Goal: Contribute content: Contribute content

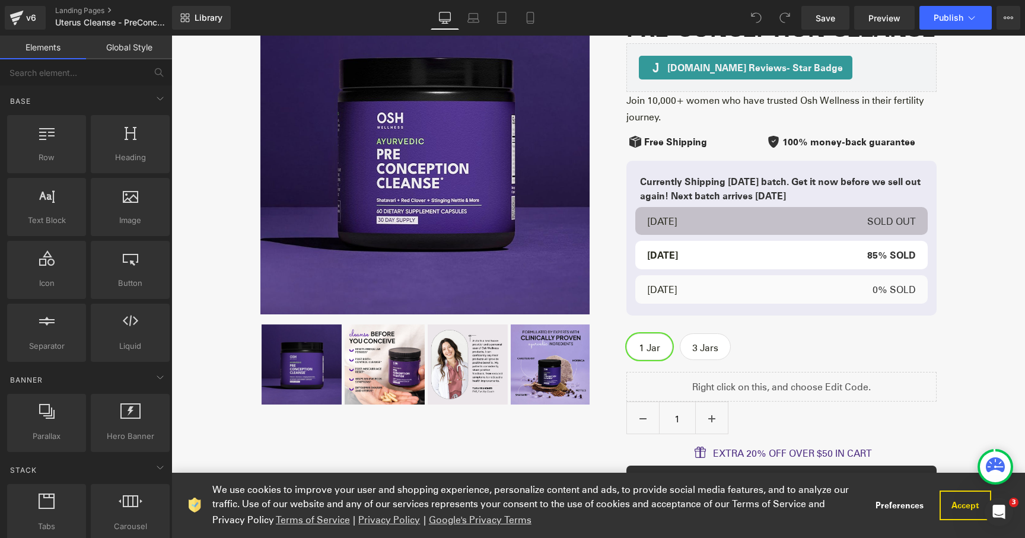
scroll to position [1973, 0]
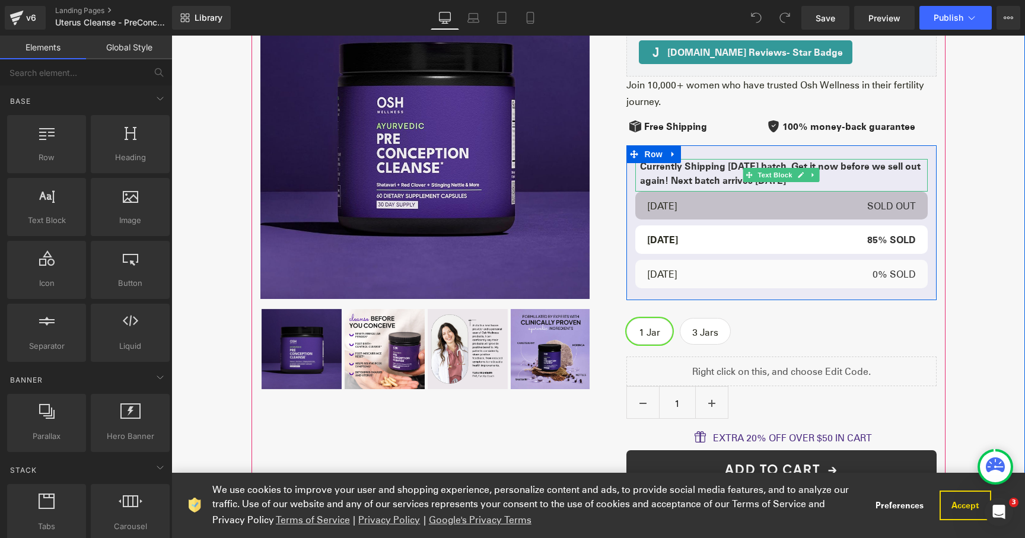
click at [716, 186] on p "Currently Shipping [DATE] batch. Get it now before we sell out again! Next batc…" at bounding box center [781, 173] width 282 height 28
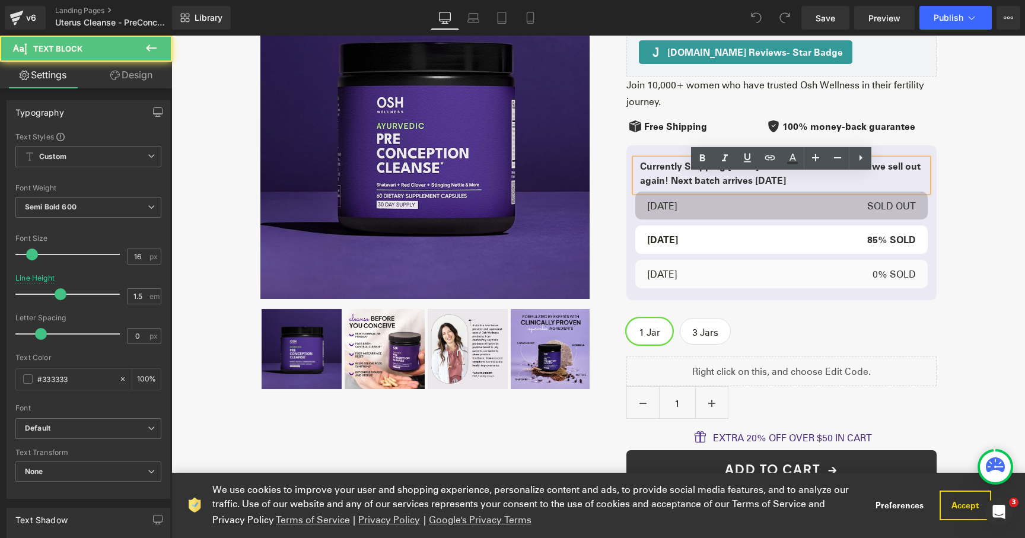
click at [734, 181] on p "Currently Shipping [DATE] batch. Get it now before we sell out again! Next batc…" at bounding box center [781, 173] width 282 height 28
click at [748, 183] on p "Currently Shipping [DATE] batch. Get it now before we sell out again! Next batc…" at bounding box center [781, 173] width 282 height 28
click at [668, 178] on p "Currently Shipping [DATE] batch. Get it now before we sell out again! Next batc…" at bounding box center [781, 173] width 282 height 28
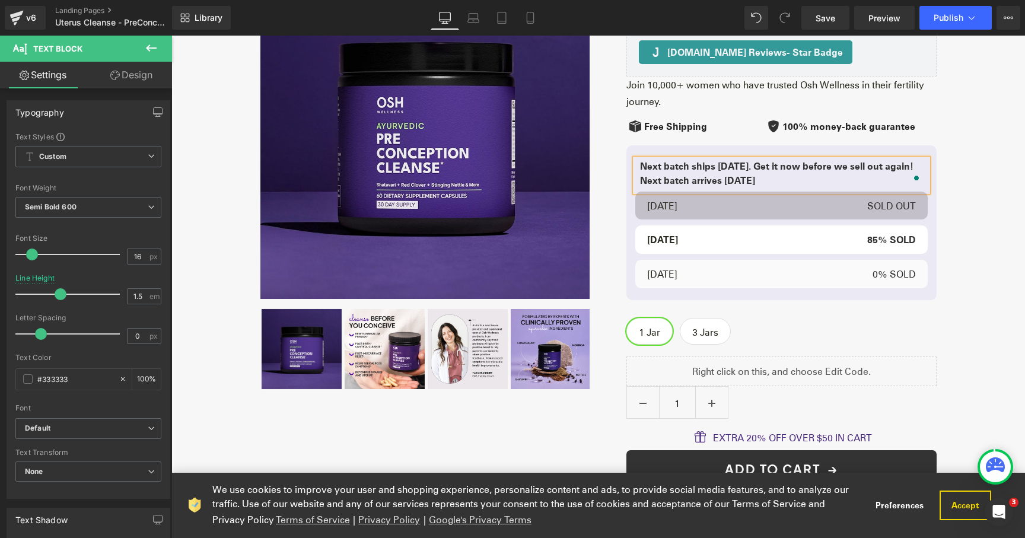
click at [671, 187] on p "Next batch ships [DATE]. Get it now before we sell out again! Next batch arrive…" at bounding box center [781, 173] width 282 height 28
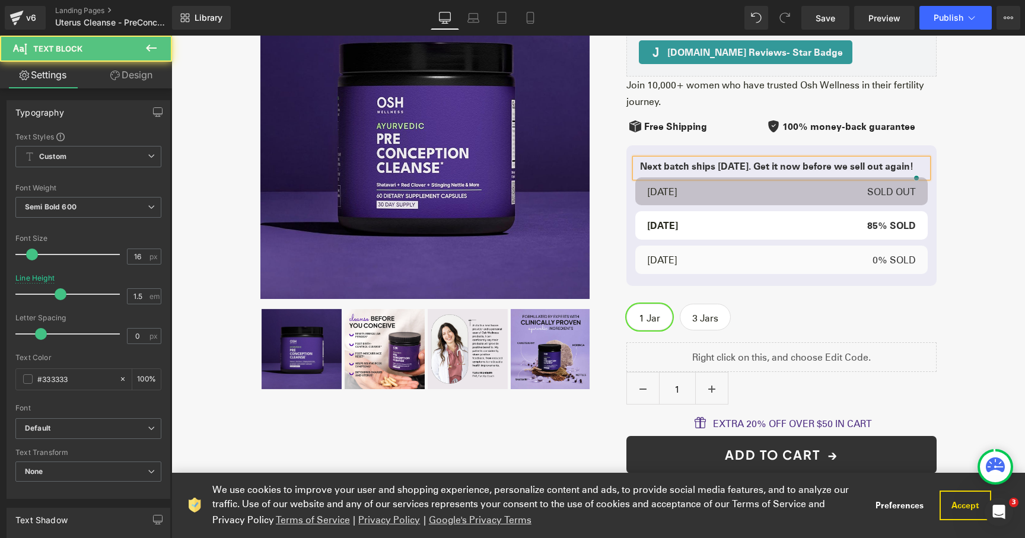
click at [770, 173] on p "Next batch ships [DATE]. Get it now before we sell out again!" at bounding box center [781, 166] width 282 height 14
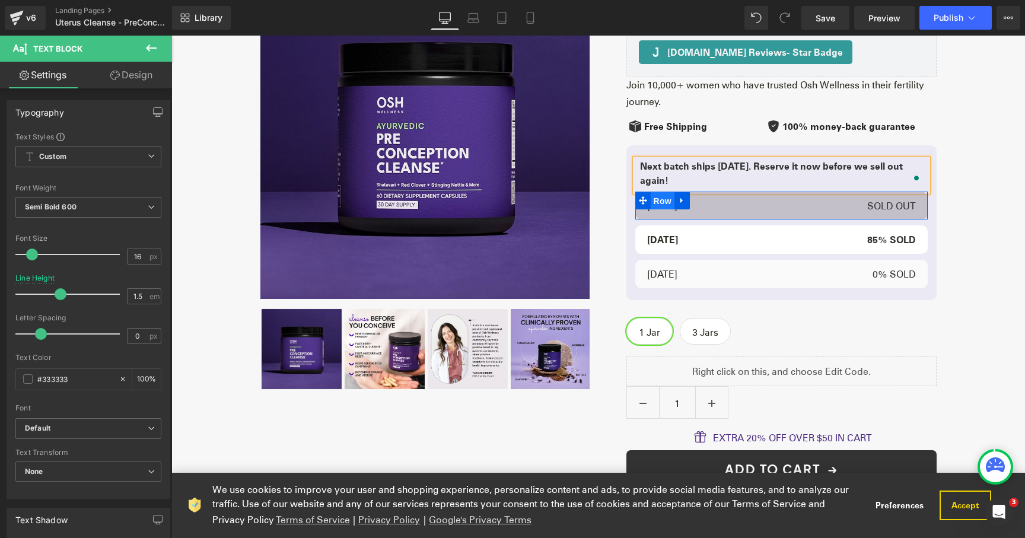
click at [667, 210] on span "Row" at bounding box center [662, 201] width 24 height 18
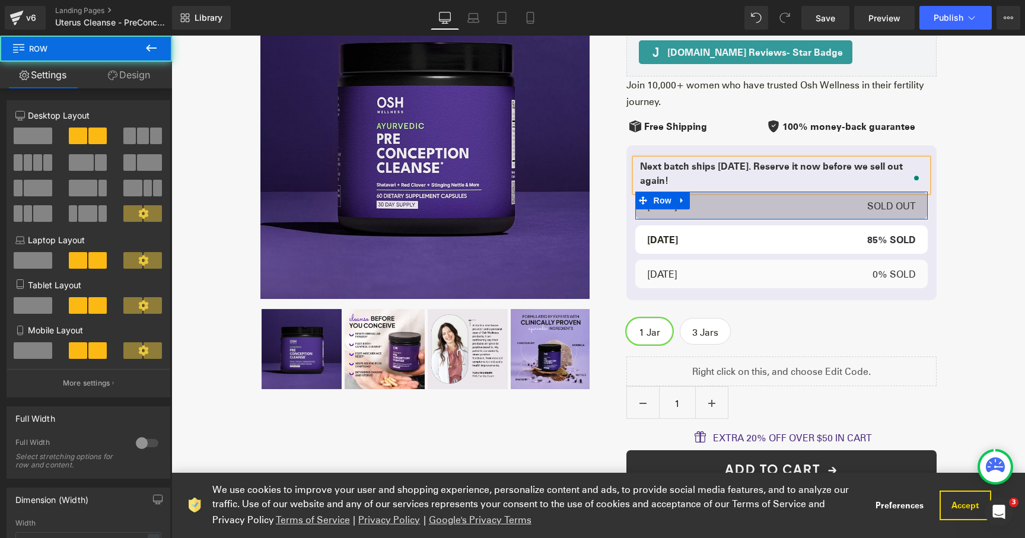
click at [695, 213] on span "Text Block" at bounding box center [707, 206] width 39 height 14
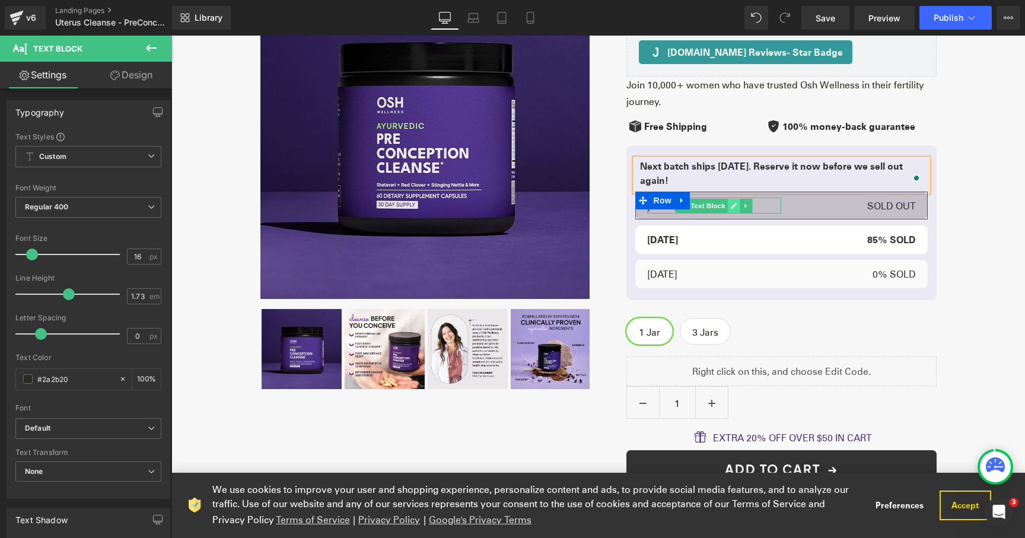
click at [736, 209] on icon at bounding box center [733, 205] width 7 height 7
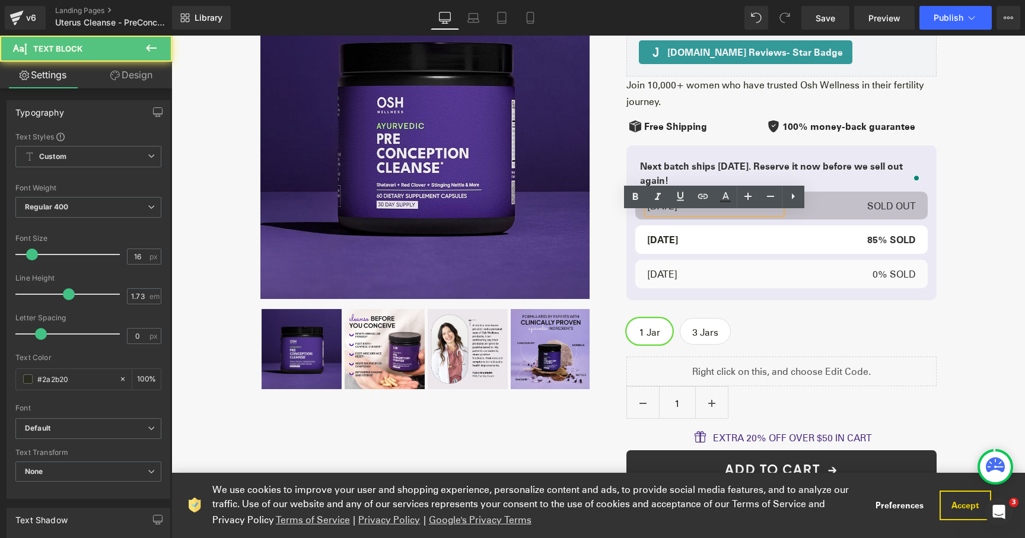
click at [690, 214] on p "[DATE]" at bounding box center [714, 205] width 135 height 17
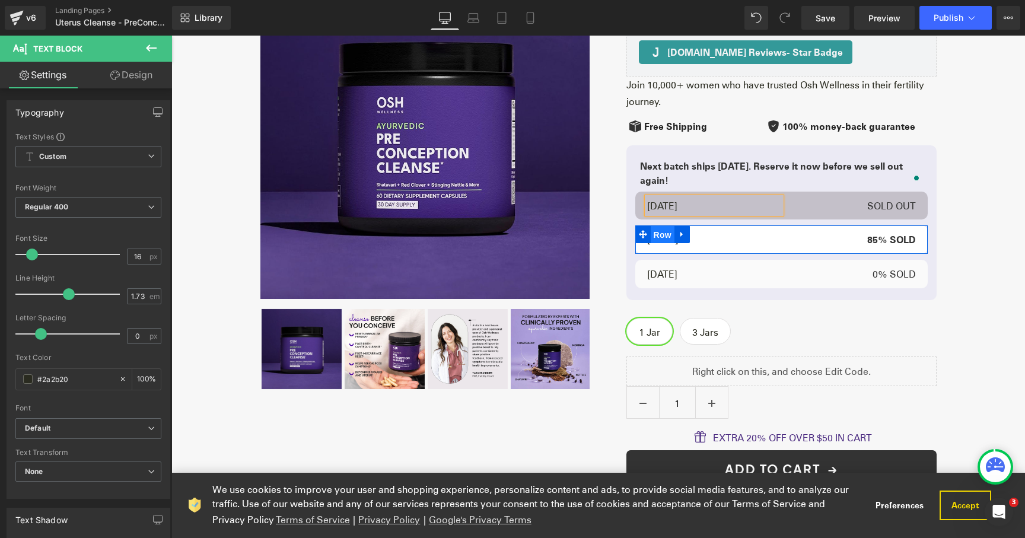
click at [663, 244] on span "Row" at bounding box center [662, 235] width 24 height 18
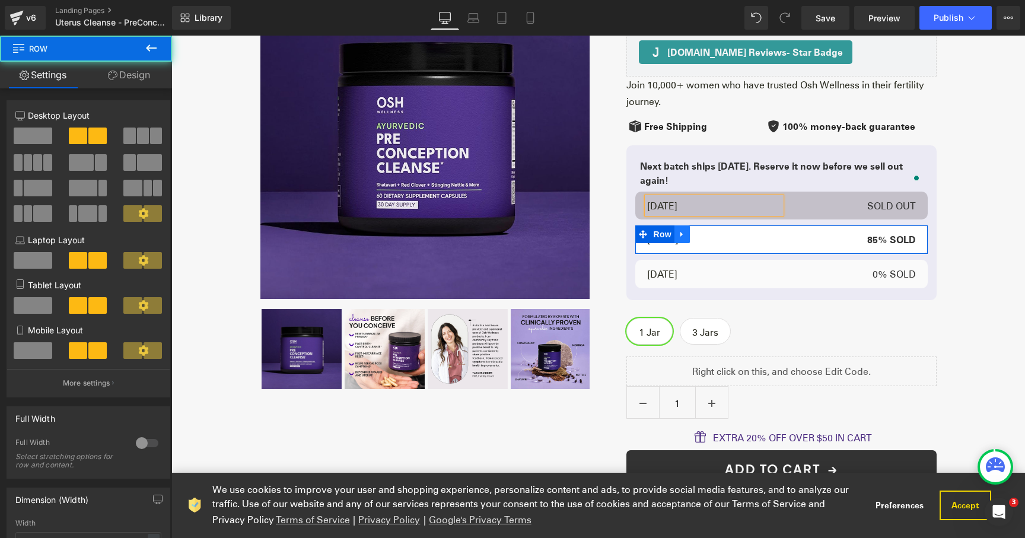
click at [680, 239] on icon at bounding box center [682, 234] width 8 height 9
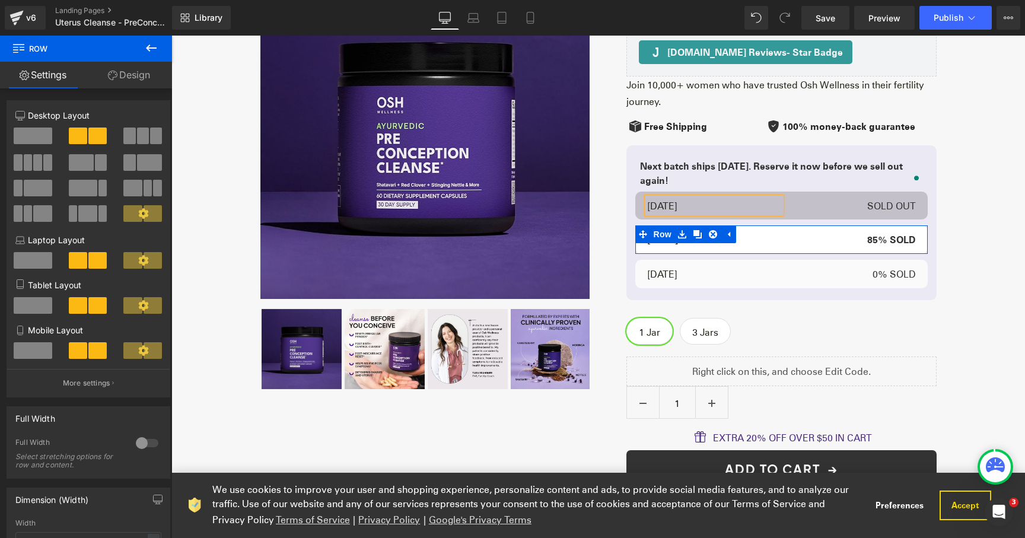
click at [171, 36] on div at bounding box center [171, 36] width 0 height 0
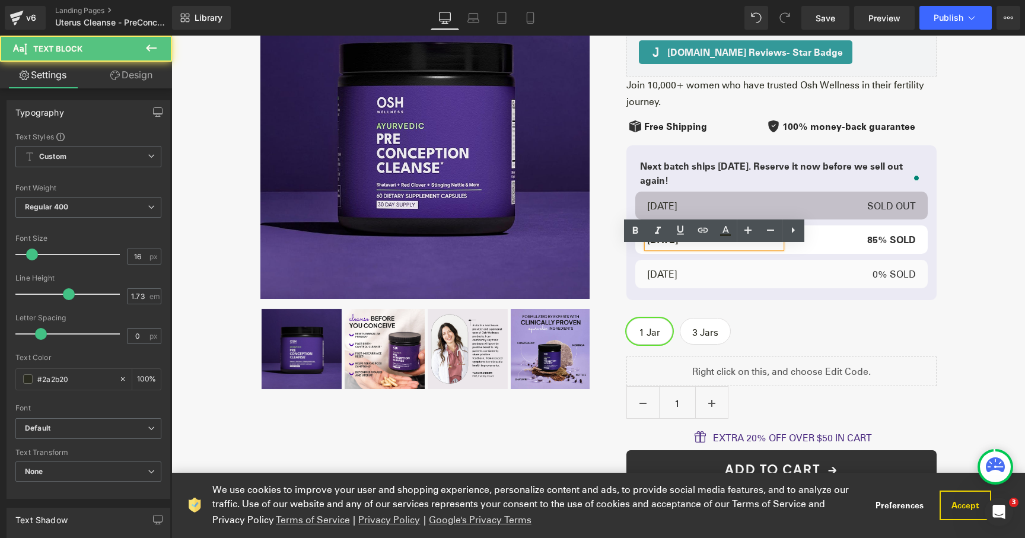
click at [670, 245] on strong "[DATE]" at bounding box center [662, 239] width 31 height 12
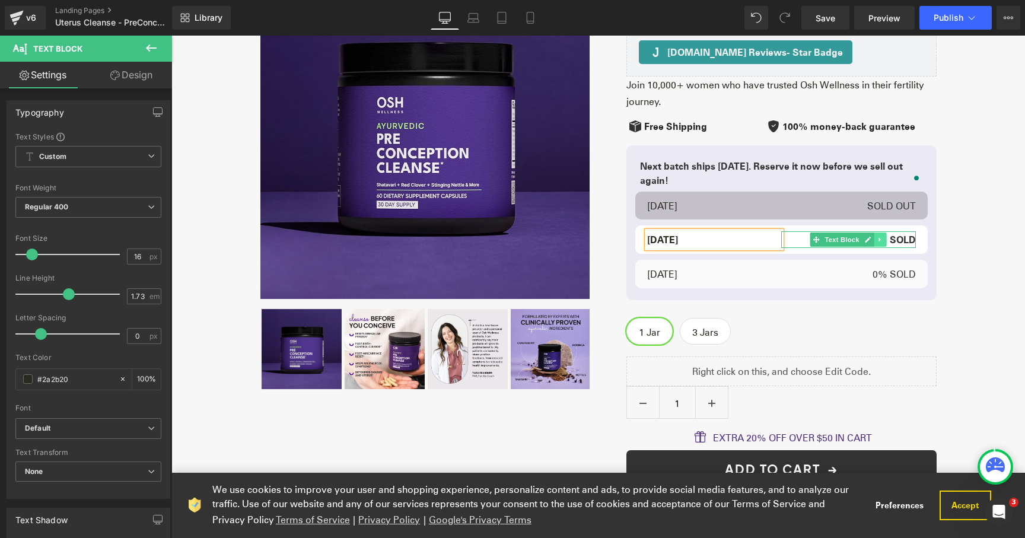
click at [881, 243] on icon at bounding box center [880, 239] width 7 height 7
click at [908, 245] on strong "85% SOLD" at bounding box center [891, 239] width 49 height 12
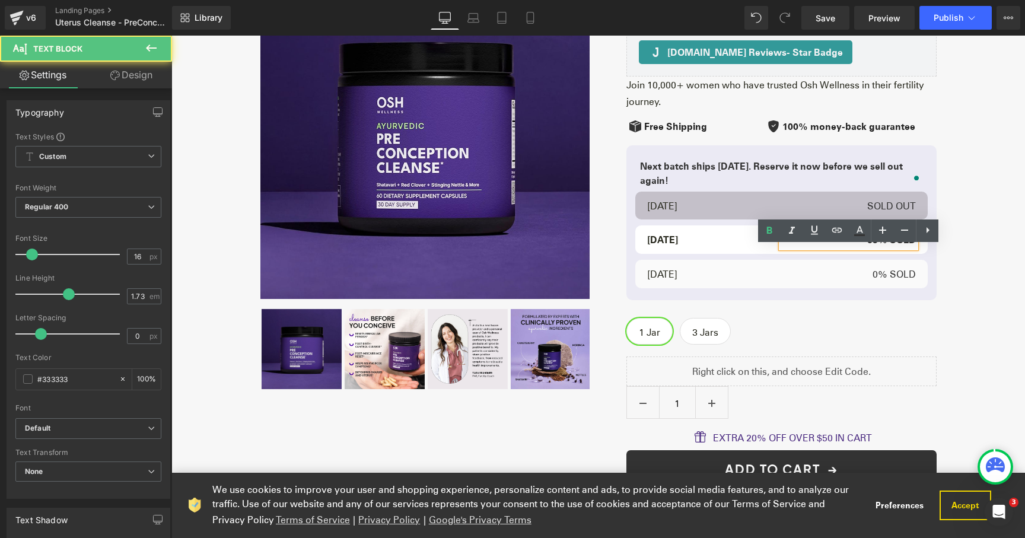
click at [872, 245] on strong "85% SOLD" at bounding box center [891, 239] width 49 height 12
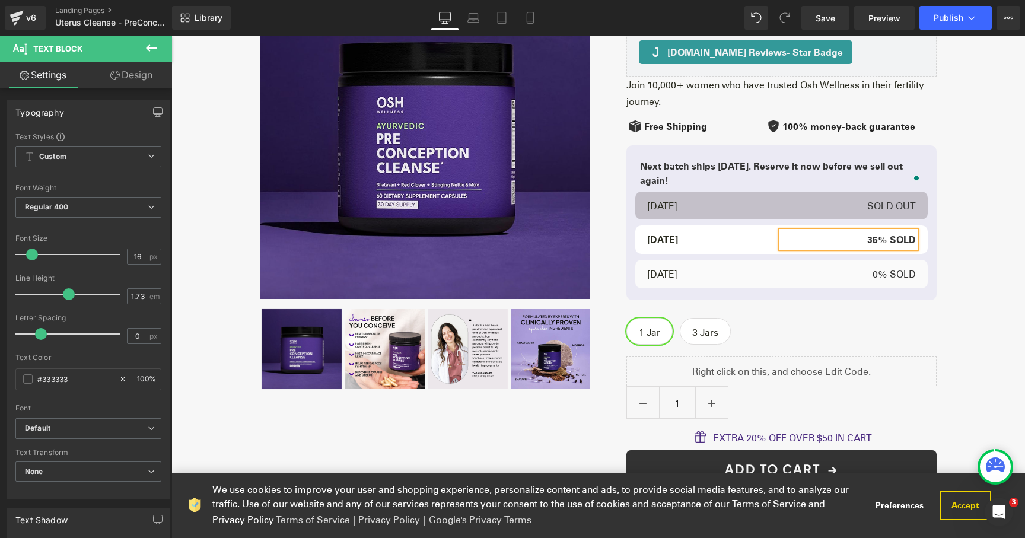
click at [171, 36] on div at bounding box center [171, 36] width 0 height 0
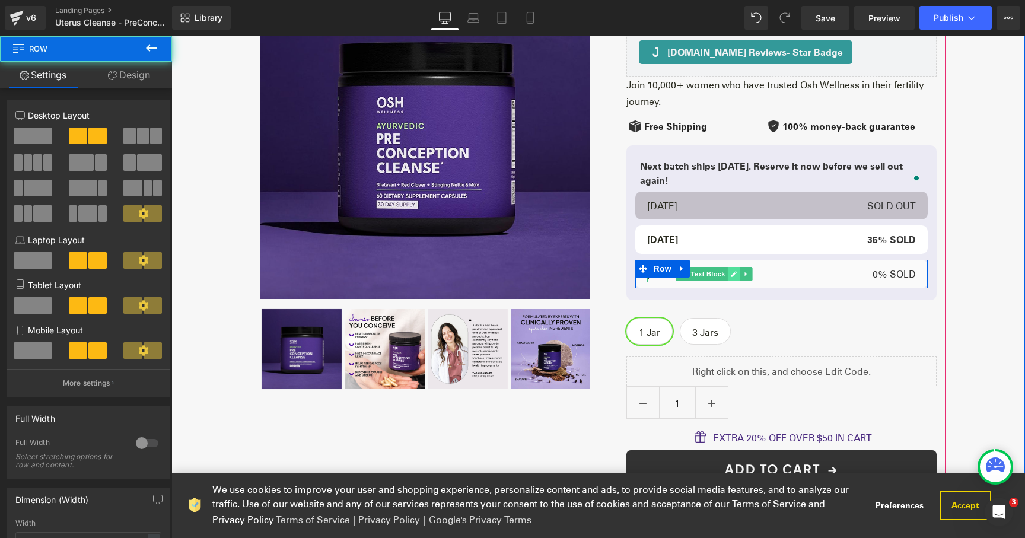
click at [735, 277] on icon at bounding box center [733, 273] width 7 height 7
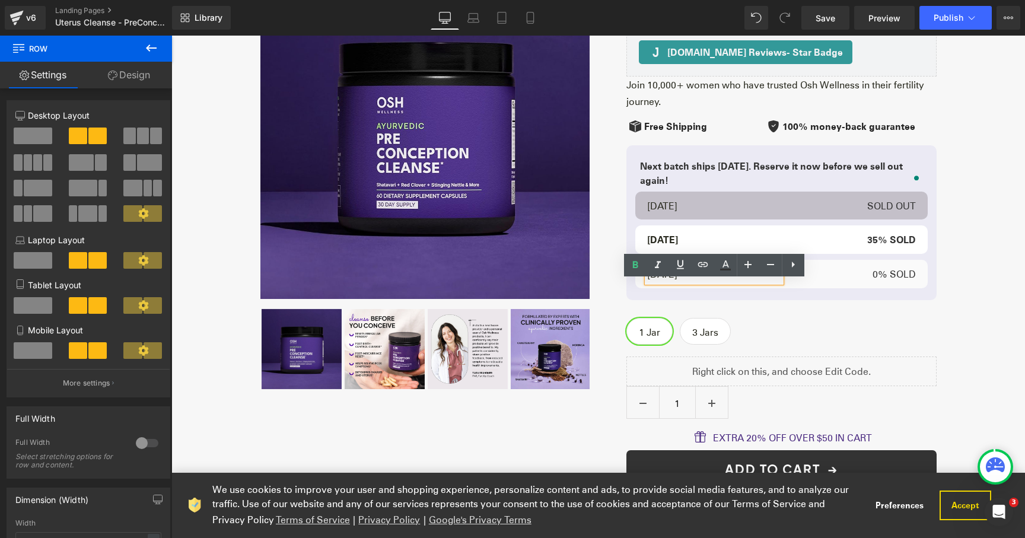
click at [680, 282] on p "[DATE]" at bounding box center [714, 274] width 135 height 17
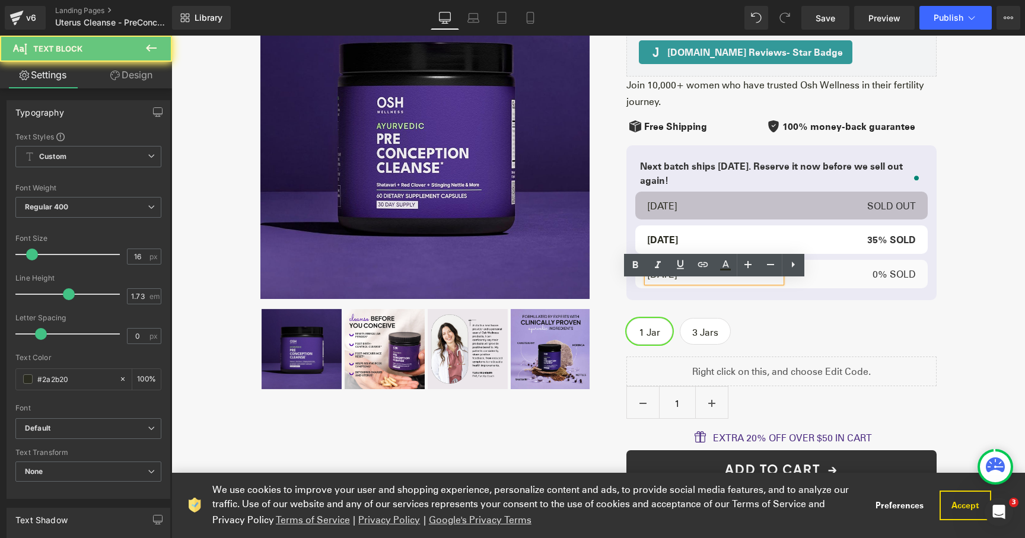
click at [680, 282] on p "[DATE]" at bounding box center [714, 274] width 135 height 17
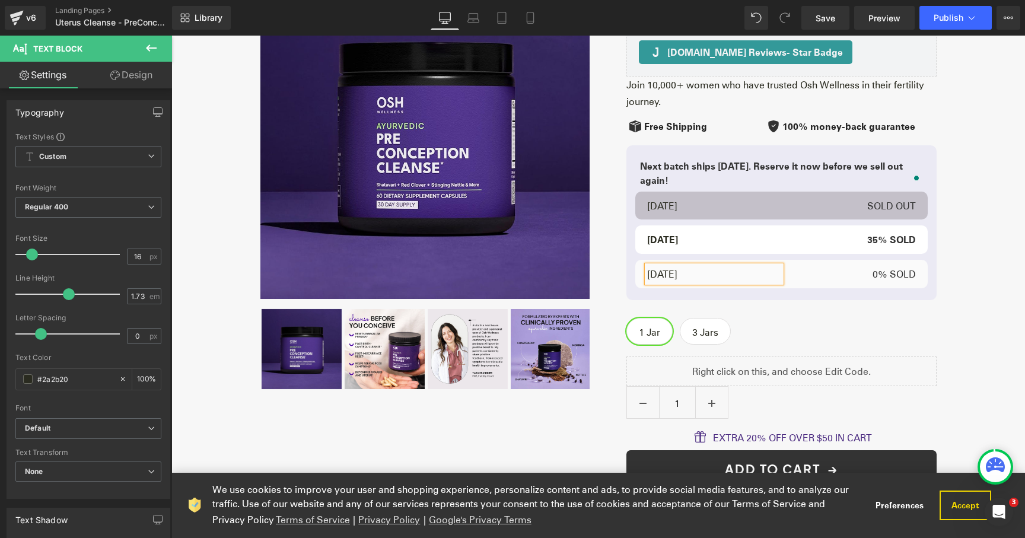
click at [980, 320] on div "Try Pre-Conception Cleanse Risk-Free Heading If for some reason you find that i…" at bounding box center [597, 237] width 853 height 739
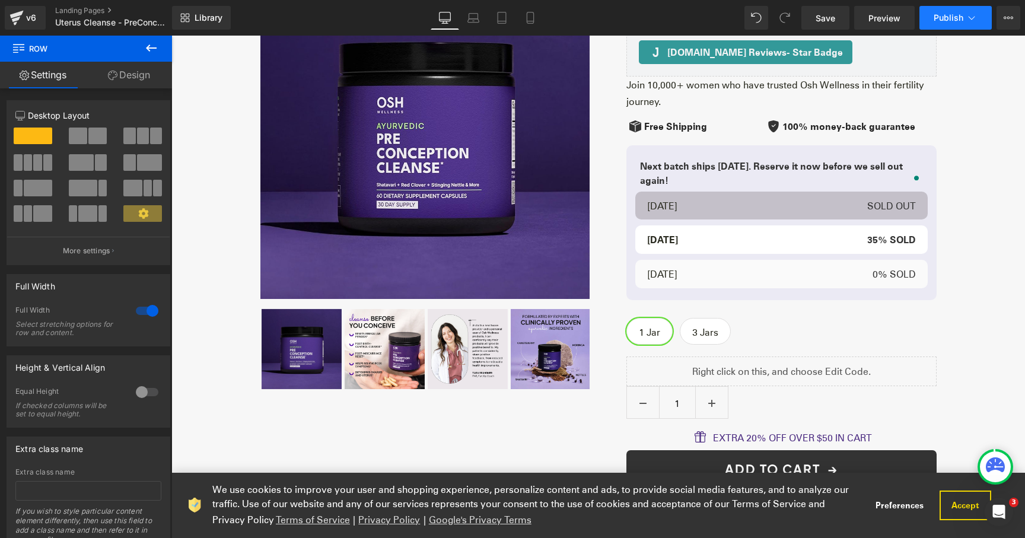
click at [944, 22] on span "Publish" at bounding box center [948, 17] width 30 height 9
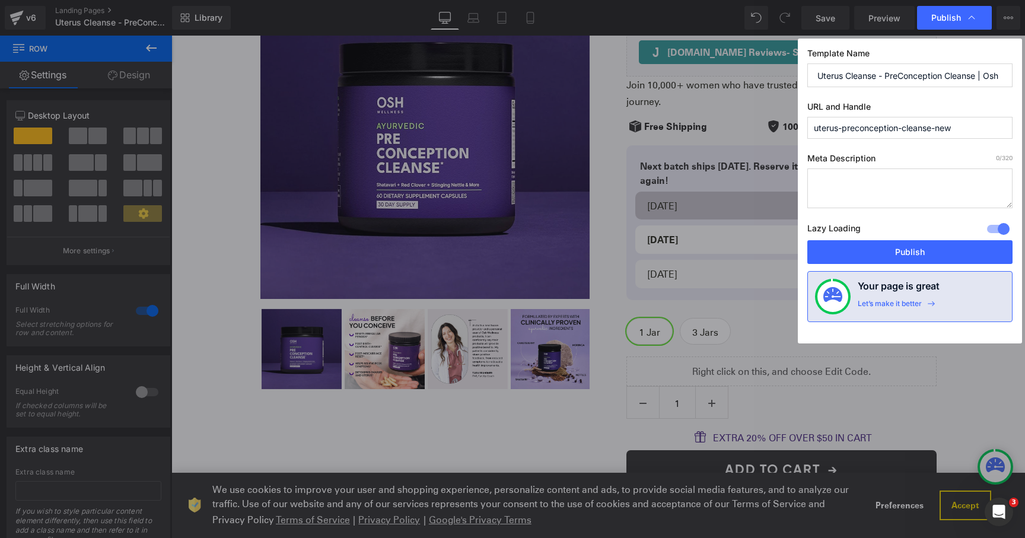
click at [972, 123] on input "uterus-preconception-cleanse-new" at bounding box center [909, 128] width 205 height 22
click at [920, 263] on button "Publish" at bounding box center [909, 252] width 205 height 24
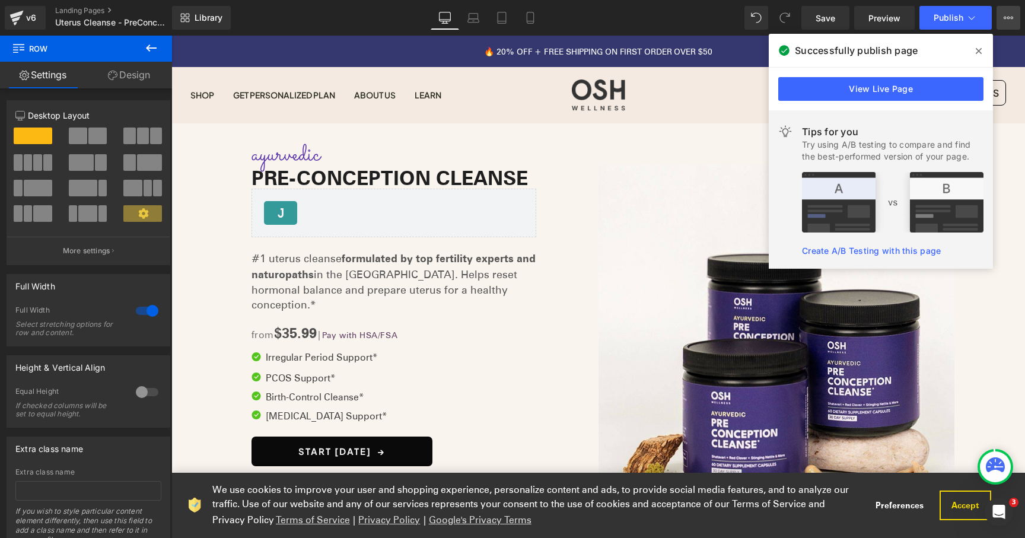
click at [1005, 24] on button "View Live Page View with current Template Save Template to Library Schedule Pub…" at bounding box center [1008, 18] width 24 height 24
click at [976, 52] on icon at bounding box center [978, 50] width 6 height 9
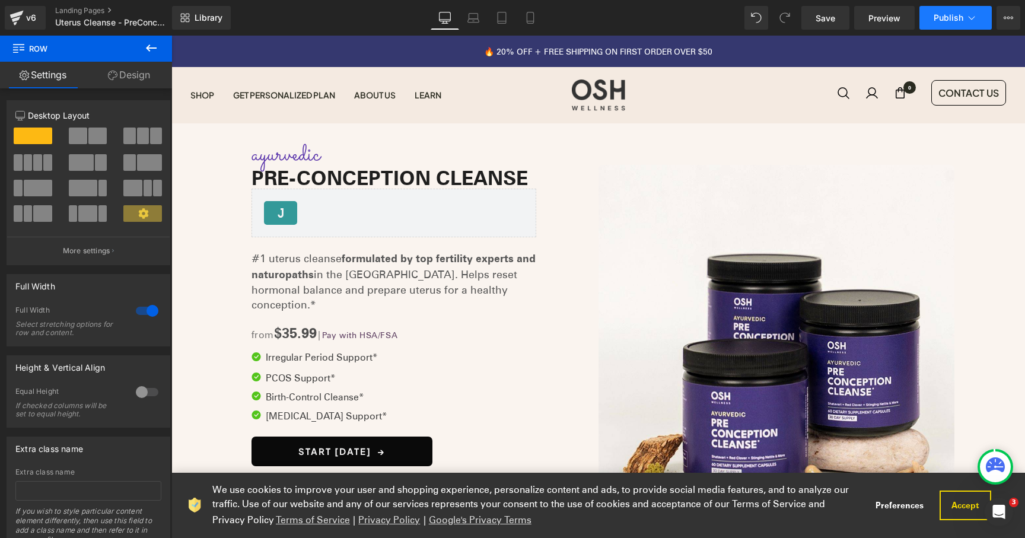
click at [983, 23] on button "Publish" at bounding box center [955, 18] width 72 height 24
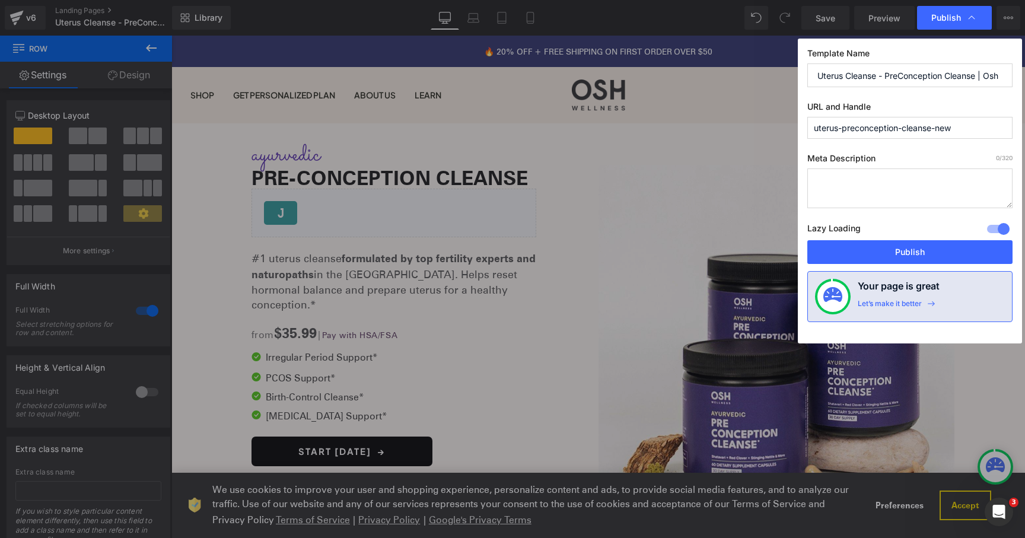
click at [941, 124] on input "uterus-preconception-cleanse-new" at bounding box center [909, 128] width 205 height 22
click at [941, 125] on input "uterus-preconception-cleanse-new" at bounding box center [909, 128] width 205 height 22
click at [966, 126] on input "uterus-preconception-cleanse-new" at bounding box center [909, 128] width 205 height 22
type input "uterus-preconception-cleanse-new2"
drag, startPoint x: 906, startPoint y: 251, endPoint x: 442, endPoint y: 95, distance: 489.2
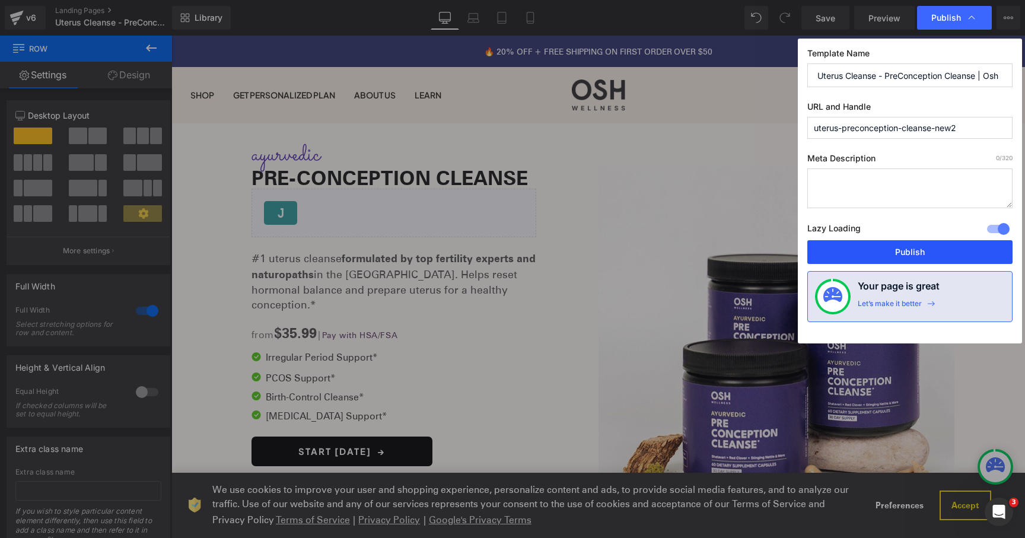
click at [906, 251] on button "Publish" at bounding box center [909, 252] width 205 height 24
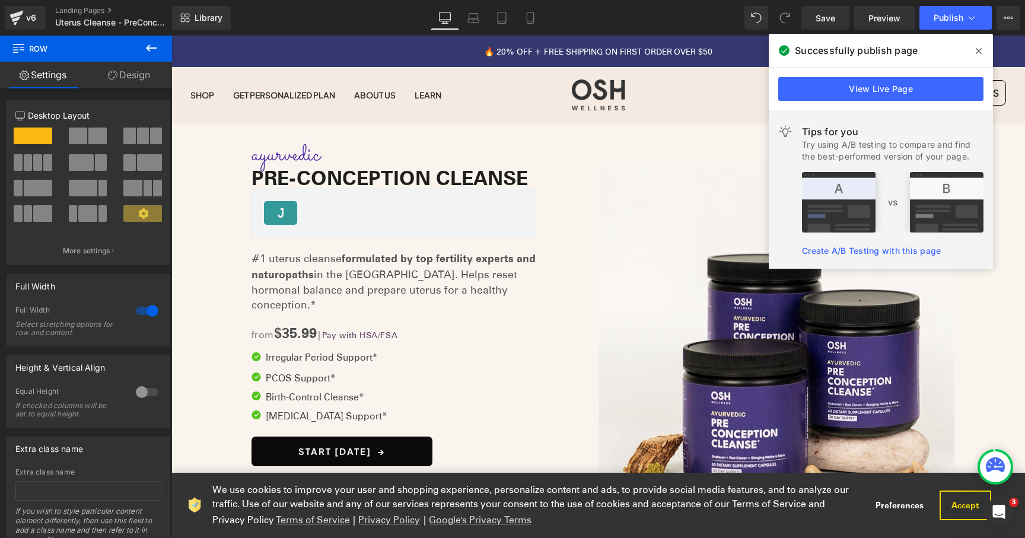
click at [979, 52] on icon at bounding box center [978, 51] width 6 height 6
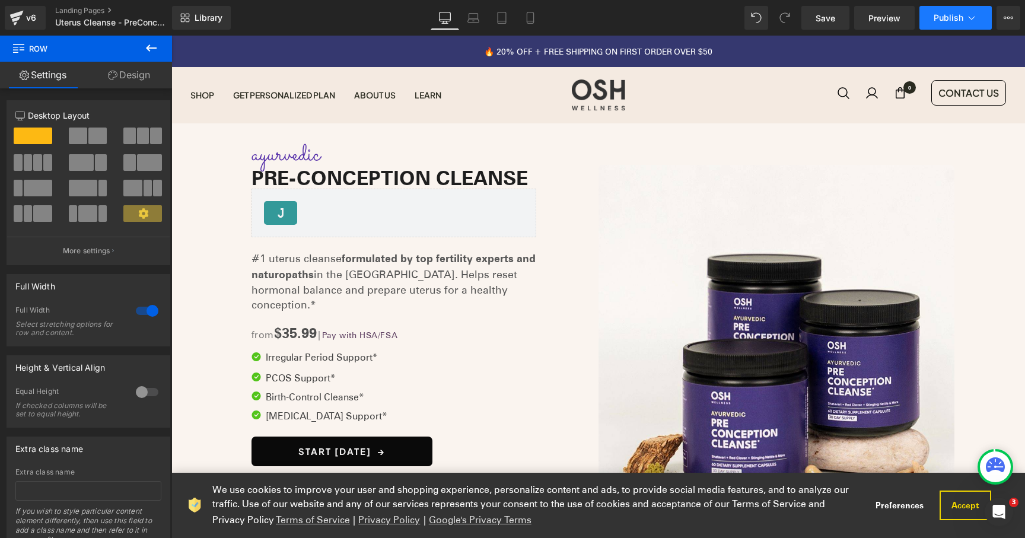
click at [975, 15] on icon at bounding box center [971, 18] width 12 height 12
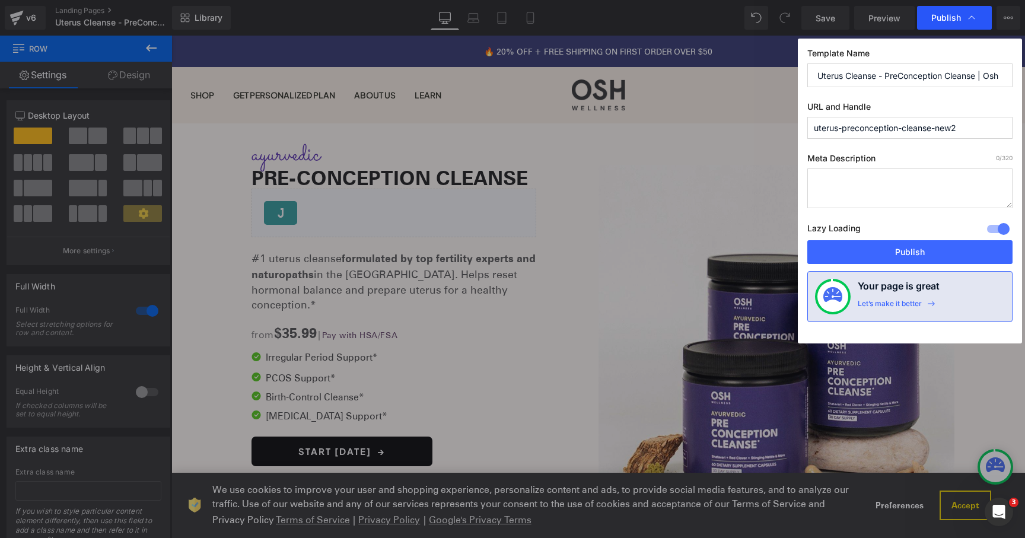
click at [975, 25] on div "Publish" at bounding box center [954, 18] width 75 height 24
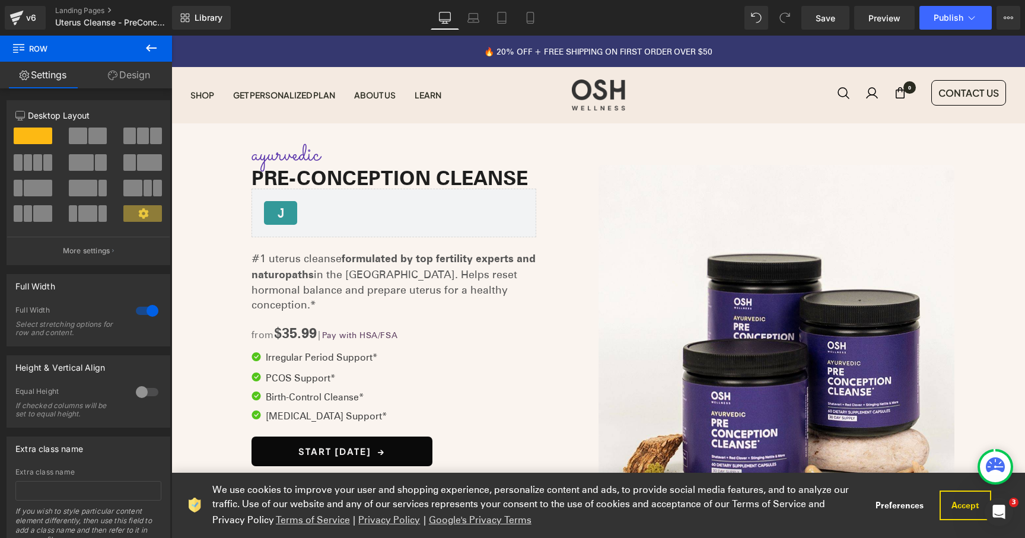
click at [975, 25] on button "Publish" at bounding box center [955, 18] width 72 height 24
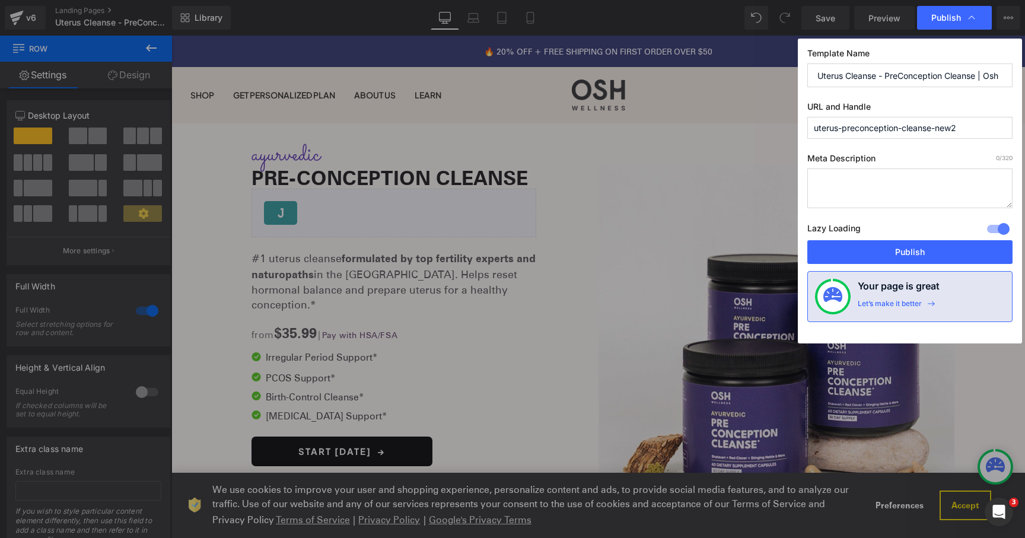
click at [975, 25] on div "Publish" at bounding box center [954, 18] width 75 height 24
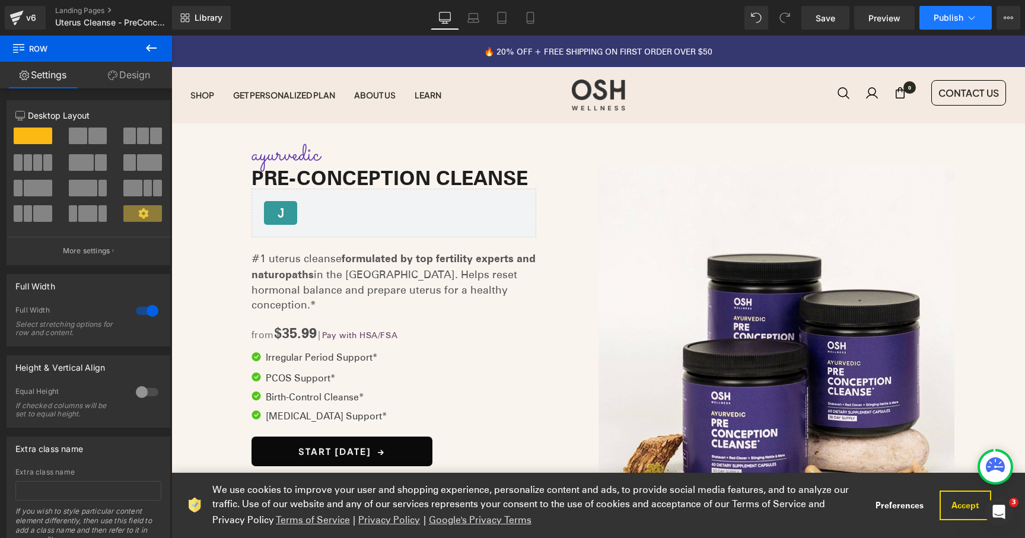
click at [986, 23] on button "Publish" at bounding box center [955, 18] width 72 height 24
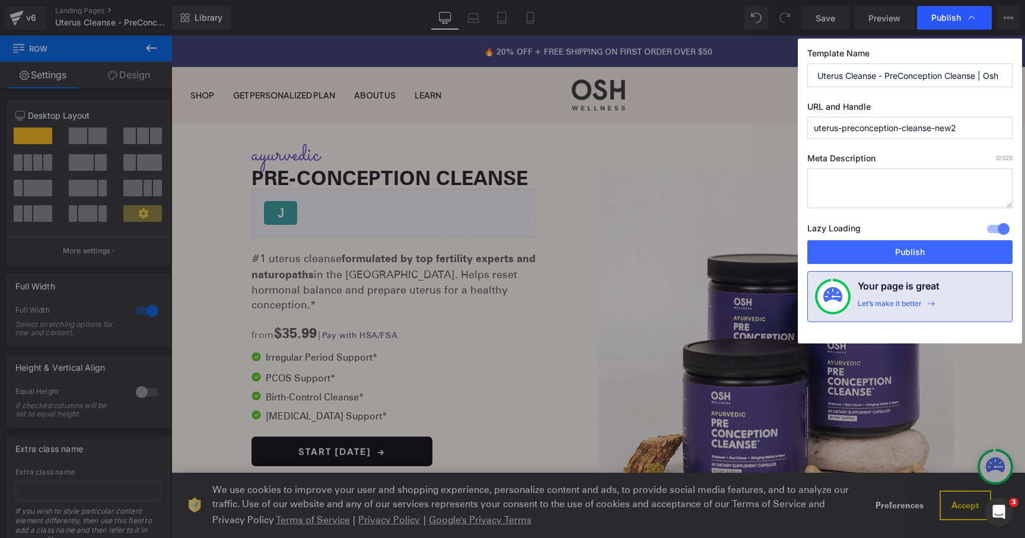
click at [985, 23] on div "Publish" at bounding box center [954, 18] width 75 height 24
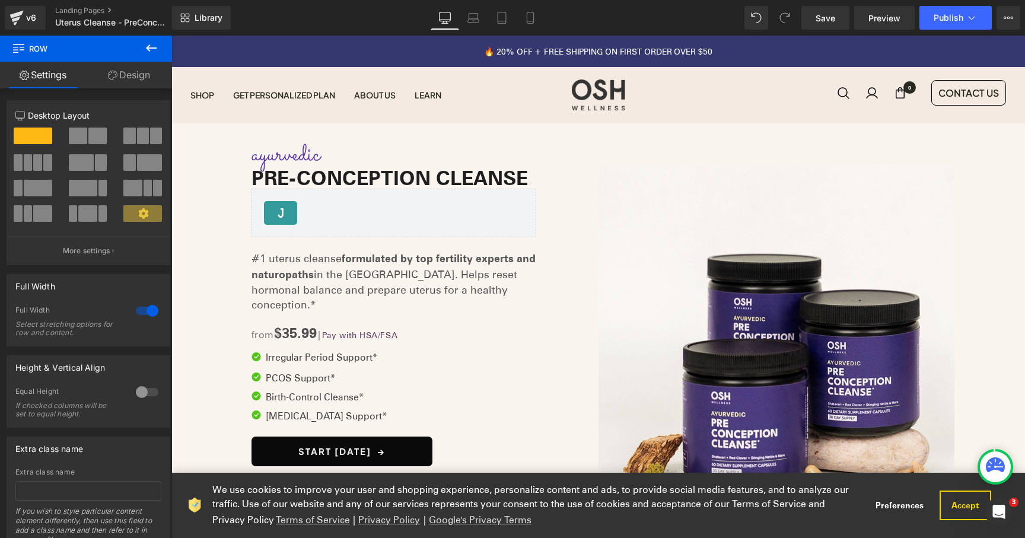
click at [994, 22] on div "Save Preview Publish Scheduled View Live Page View with current Template Save T…" at bounding box center [910, 18] width 228 height 24
click at [1012, 22] on icon at bounding box center [1007, 17] width 9 height 9
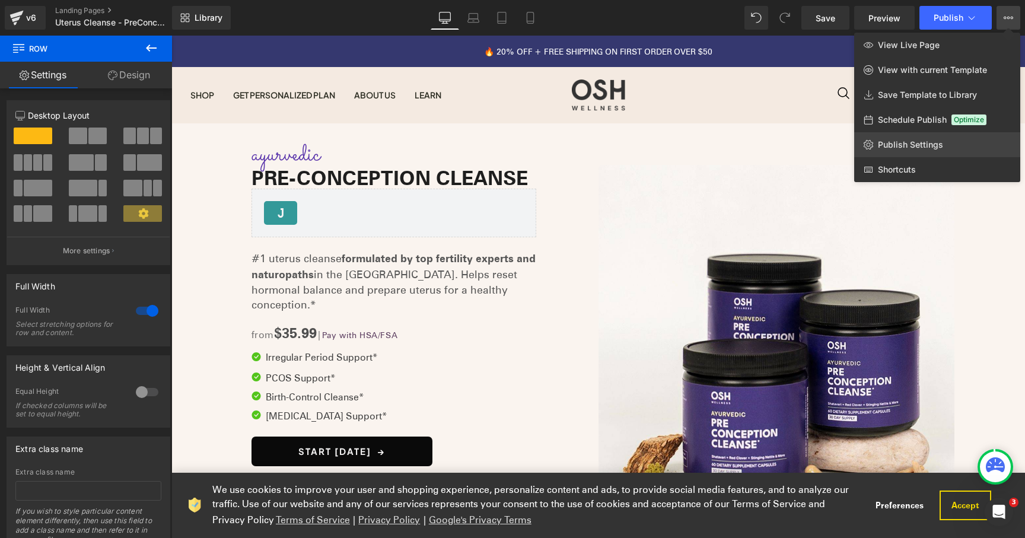
click at [904, 142] on span "Publish Settings" at bounding box center [910, 144] width 65 height 11
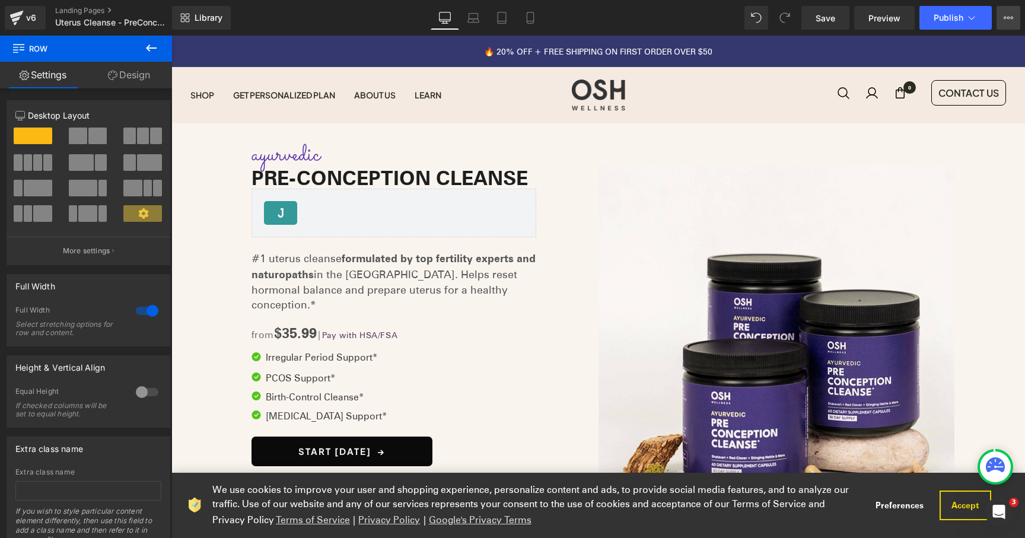
click at [1009, 15] on icon at bounding box center [1007, 17] width 9 height 9
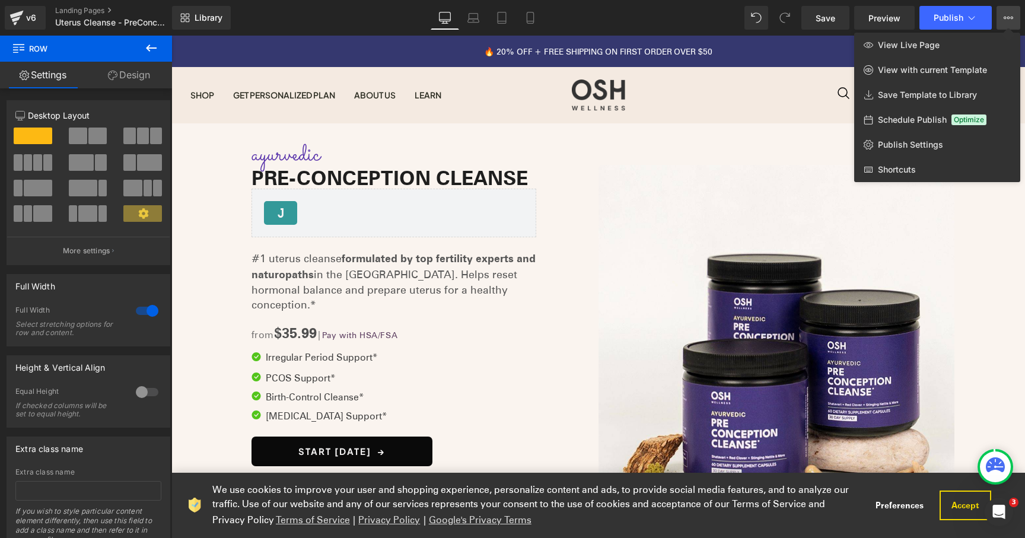
click at [739, 116] on div at bounding box center [597, 287] width 853 height 502
